Goal: Information Seeking & Learning: Learn about a topic

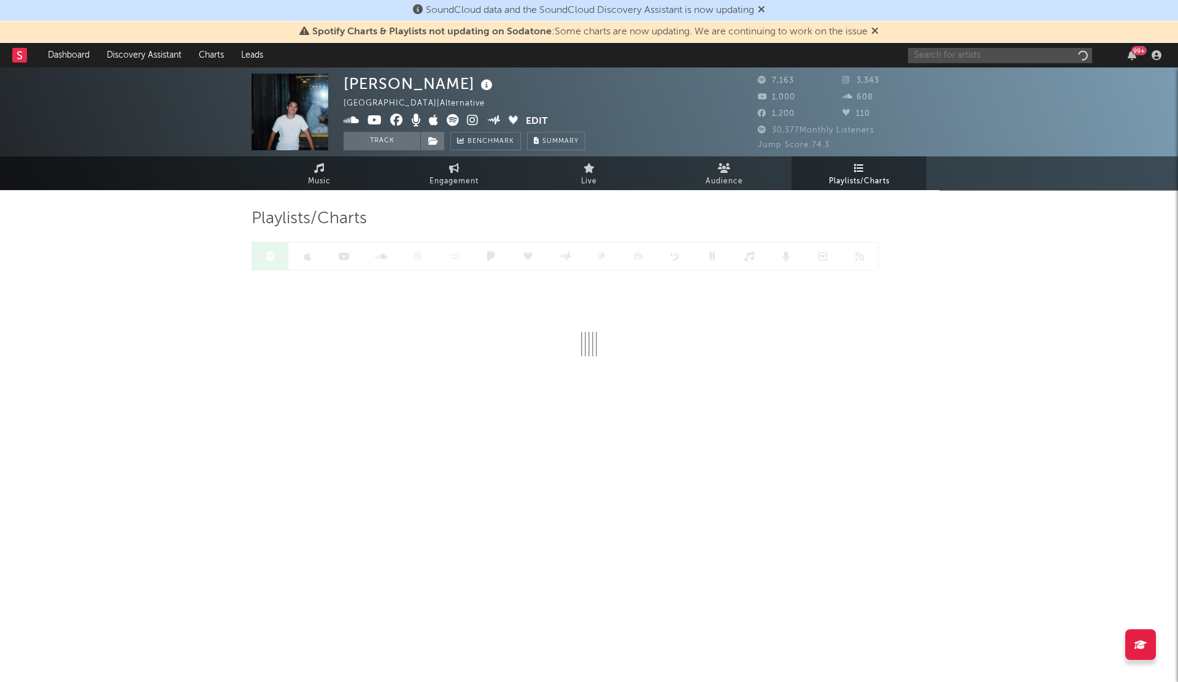
click at [939, 55] on input "text" at bounding box center [1000, 55] width 184 height 15
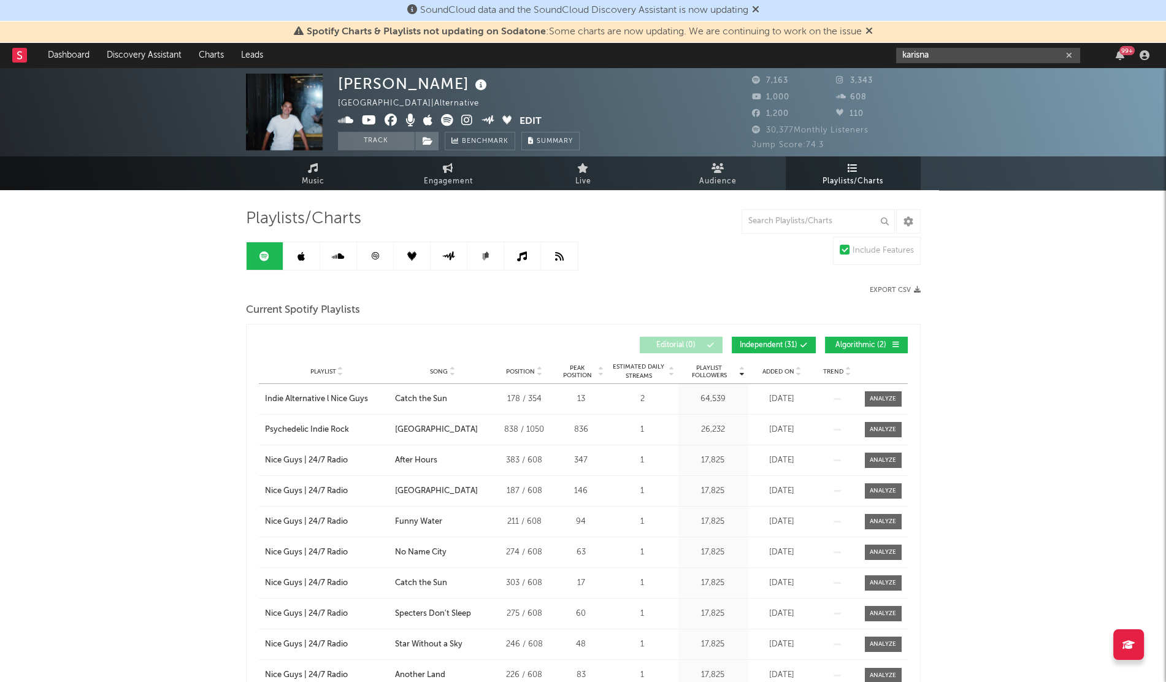
click at [934, 60] on input "karisna" at bounding box center [988, 55] width 184 height 15
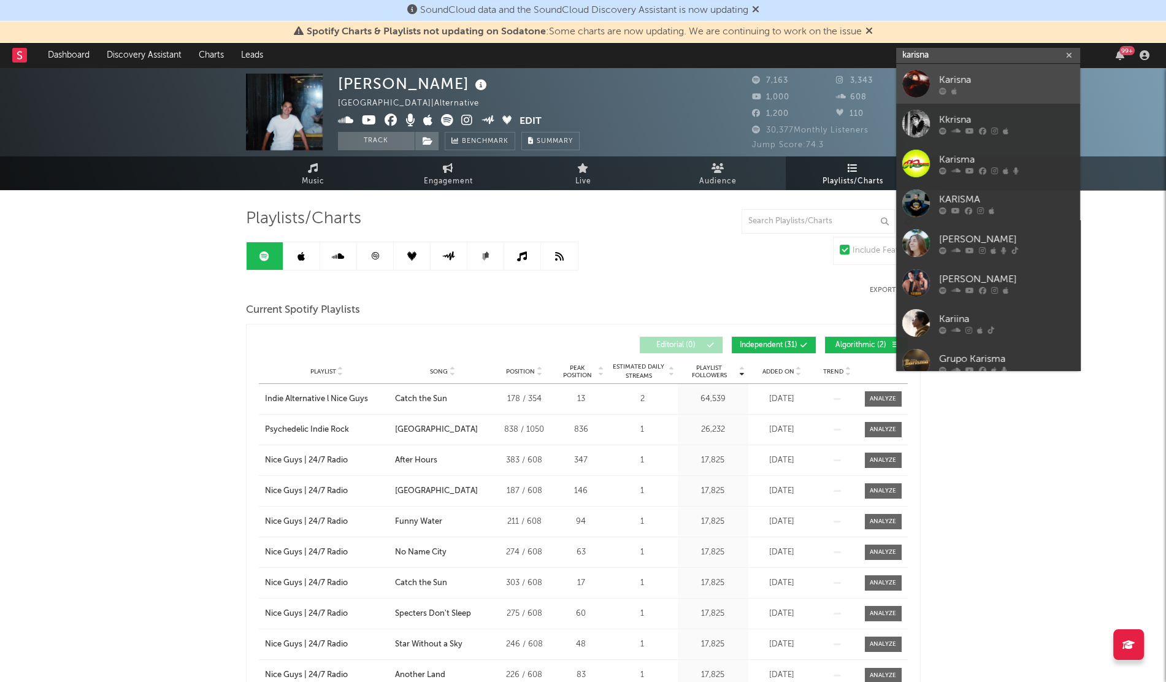
type input "karisna"
click at [919, 72] on div at bounding box center [917, 84] width 28 height 28
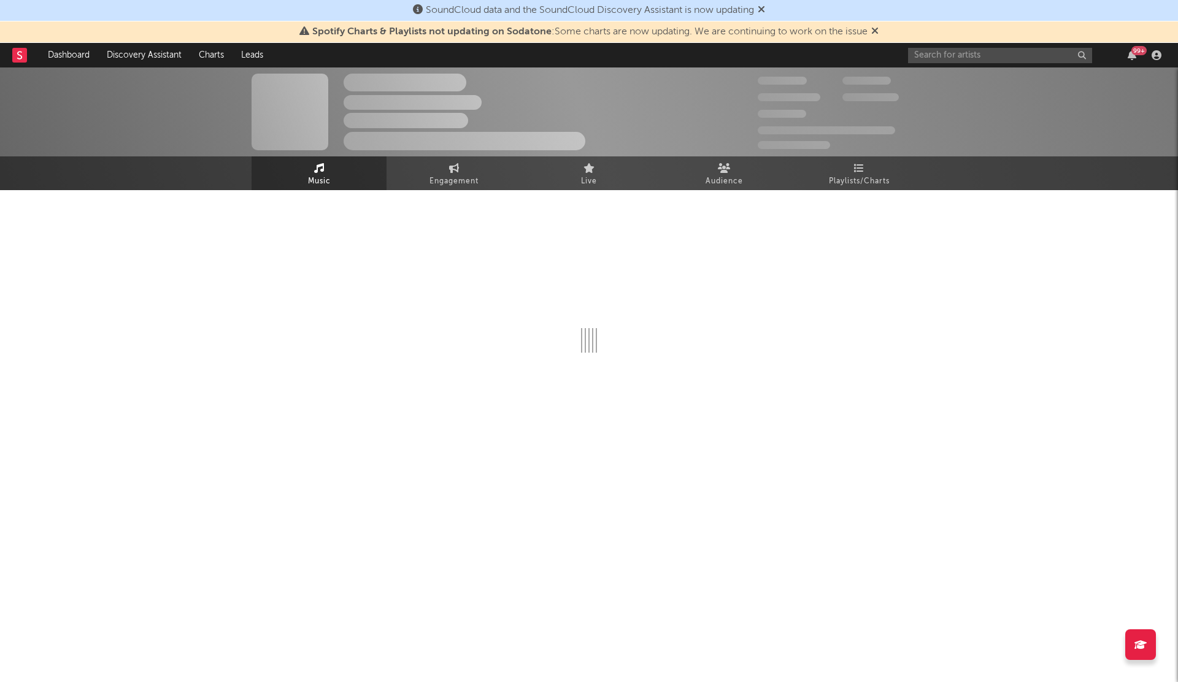
select select "1w"
